Goal: Find specific page/section: Find specific page/section

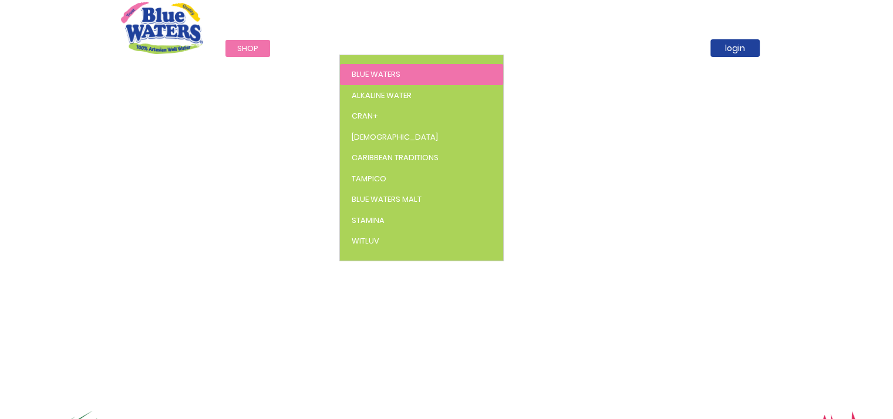
click at [371, 73] on span "Blue Waters" at bounding box center [376, 74] width 49 height 11
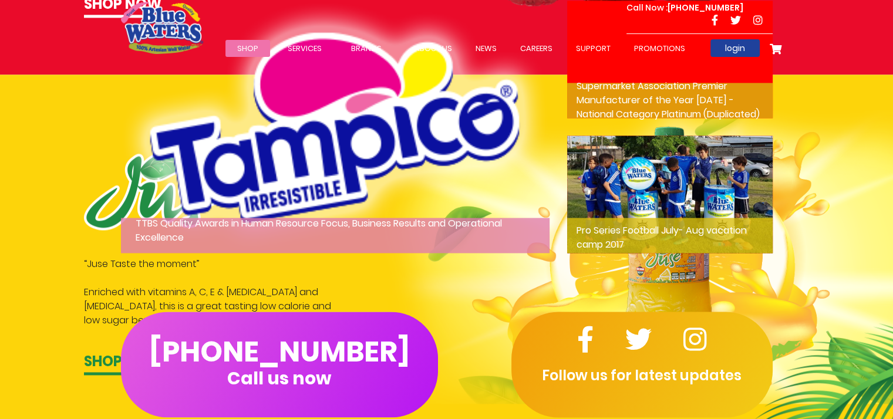
scroll to position [1710, 0]
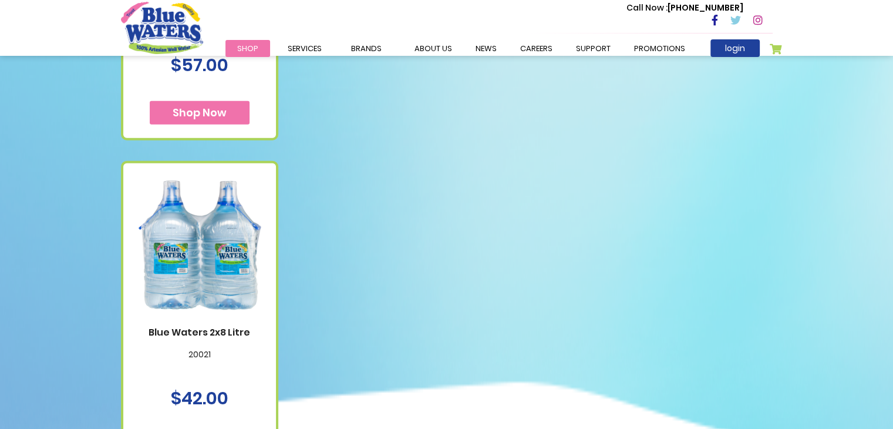
scroll to position [2956, 0]
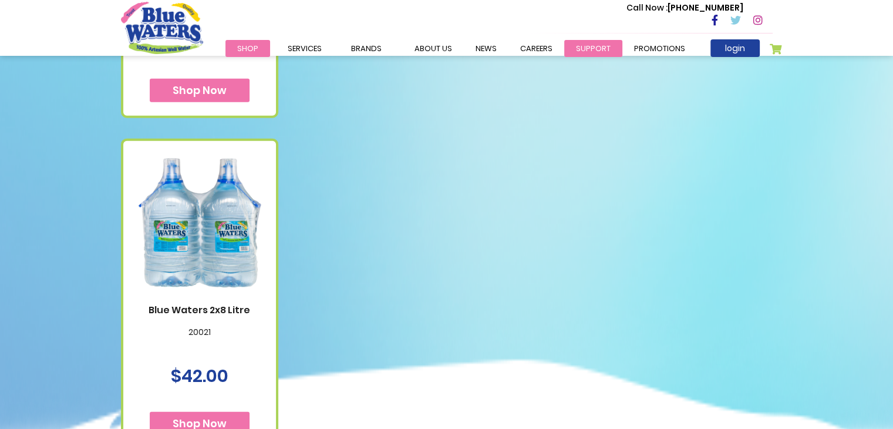
click at [566, 48] on link "support" at bounding box center [593, 48] width 58 height 17
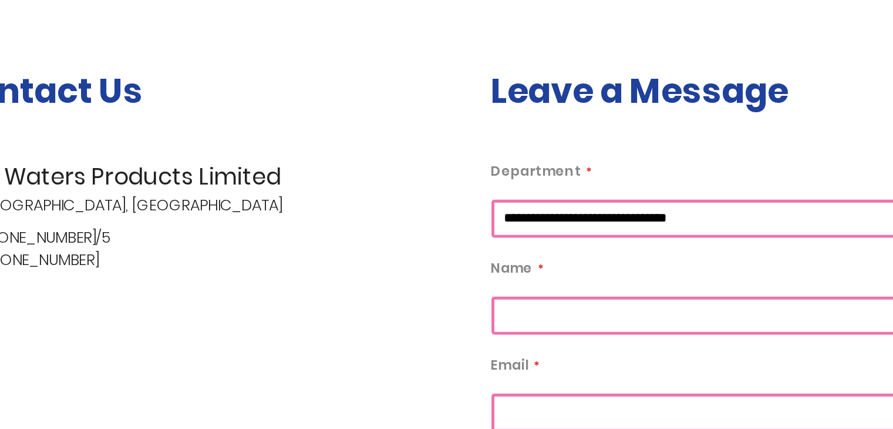
scroll to position [179, 0]
